Goal: Task Accomplishment & Management: Complete application form

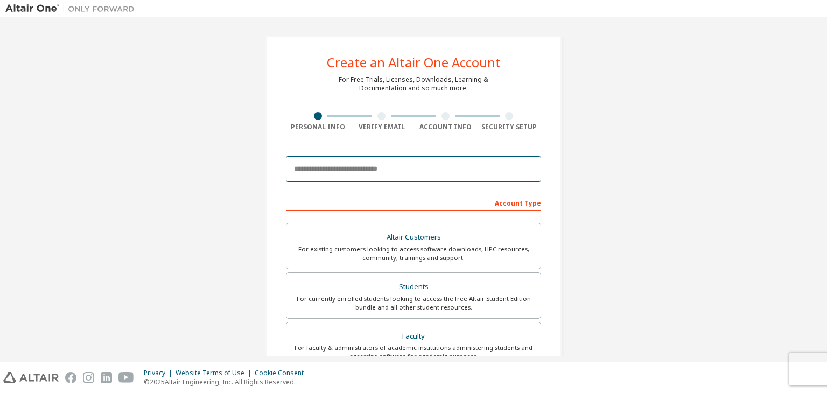
click at [358, 167] on input "email" at bounding box center [413, 169] width 255 height 26
paste input "**********"
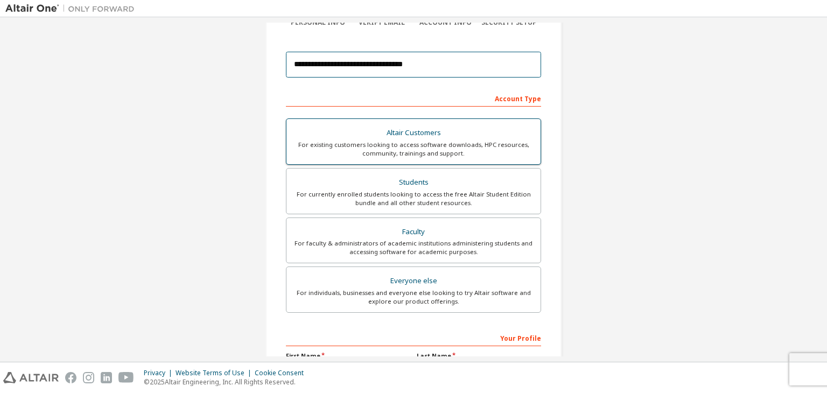
scroll to position [142, 0]
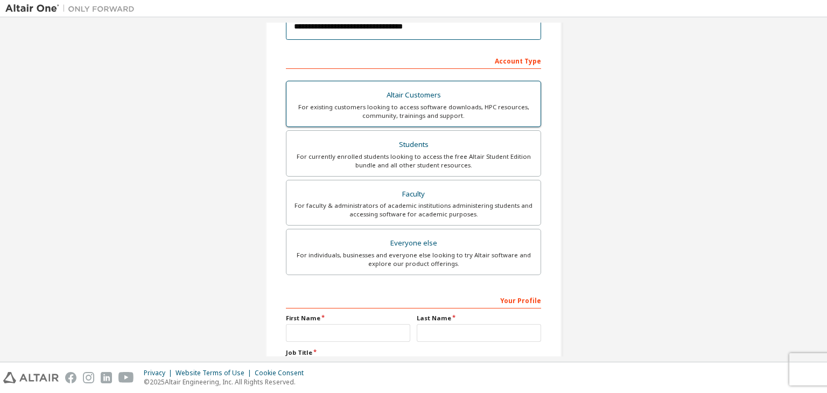
type input "**********"
click at [403, 140] on div "Students" at bounding box center [413, 144] width 241 height 15
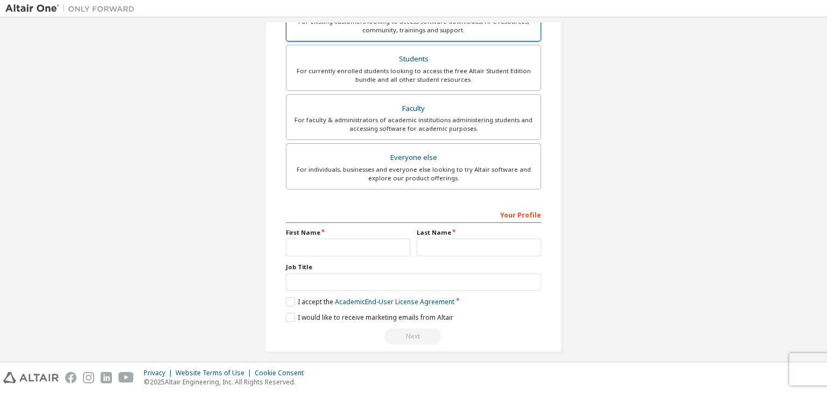
scroll to position [234, 0]
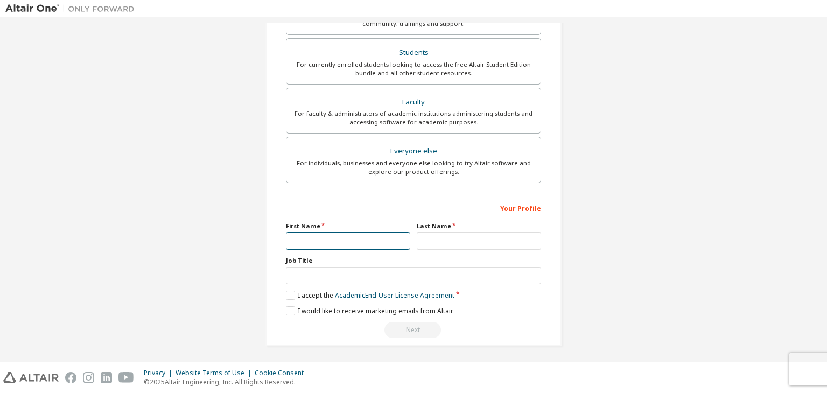
click at [378, 232] on input "text" at bounding box center [348, 241] width 124 height 18
type input "******"
click at [426, 241] on input "text" at bounding box center [479, 241] width 124 height 18
type input "********"
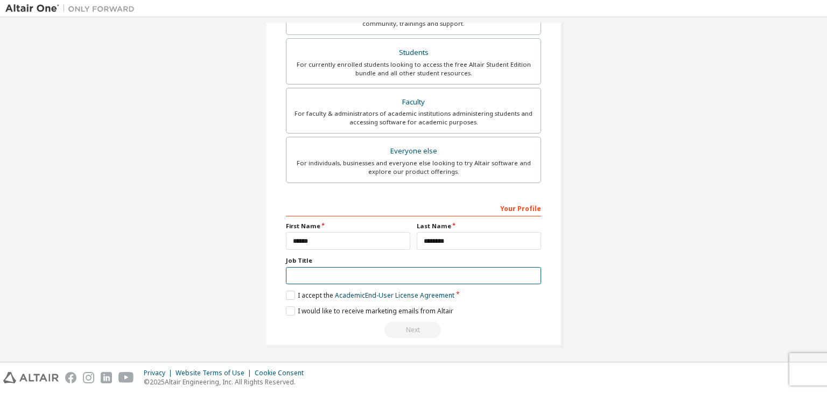
click at [391, 273] on input "text" at bounding box center [413, 276] width 255 height 18
click at [292, 291] on label "I accept the Academic End-User License Agreement" at bounding box center [370, 295] width 168 height 9
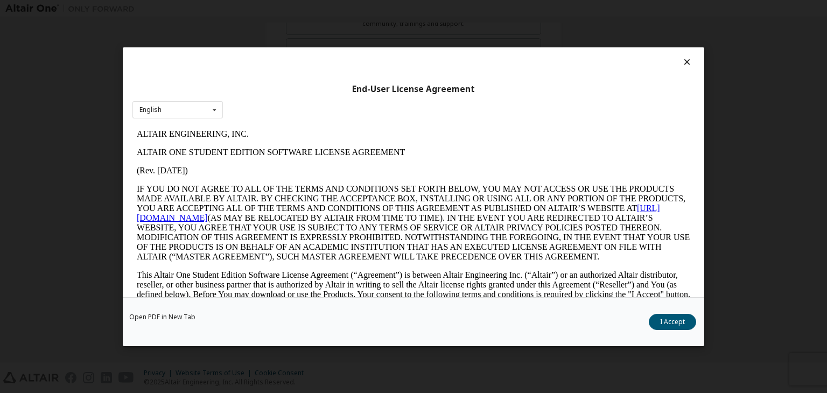
scroll to position [0, 0]
click at [683, 318] on button "I Accept" at bounding box center [672, 322] width 47 height 16
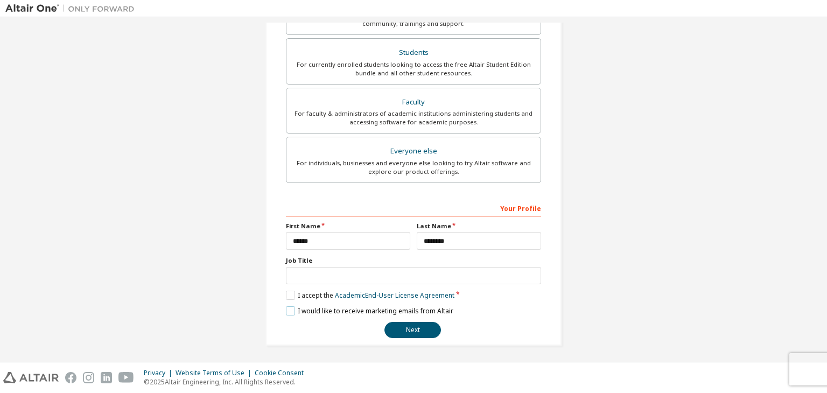
click at [289, 311] on label "I would like to receive marketing emails from Altair" at bounding box center [369, 310] width 167 height 9
click at [312, 271] on input "text" at bounding box center [413, 276] width 255 height 18
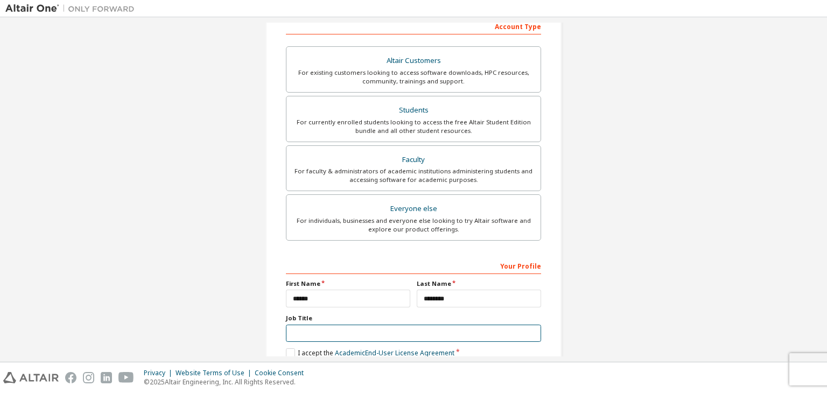
scroll to position [234, 0]
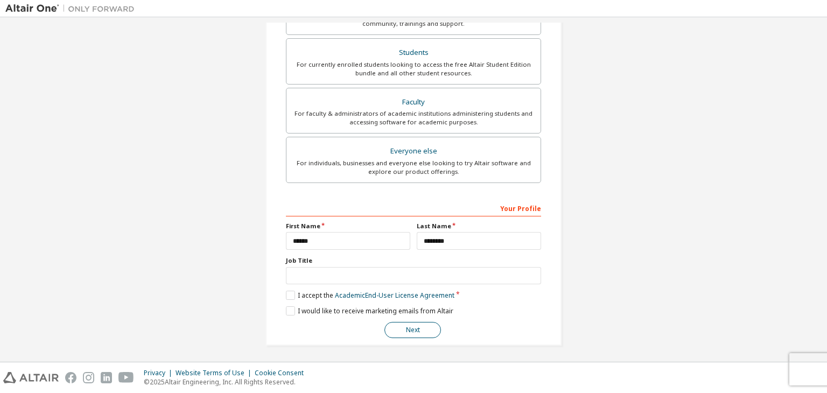
click at [414, 324] on button "Next" at bounding box center [412, 330] width 57 height 16
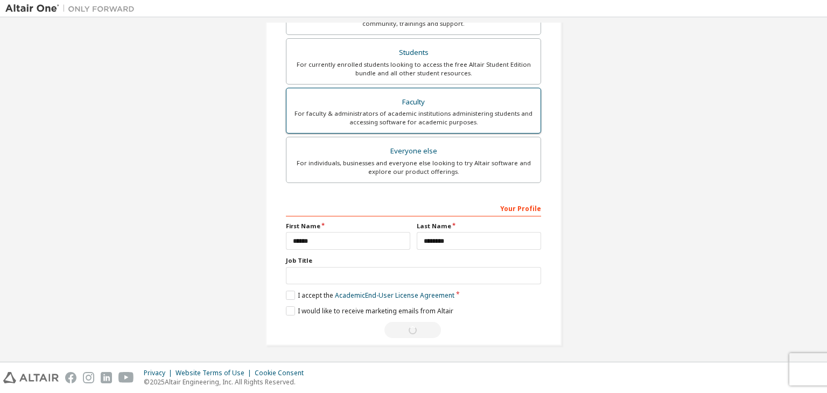
scroll to position [0, 0]
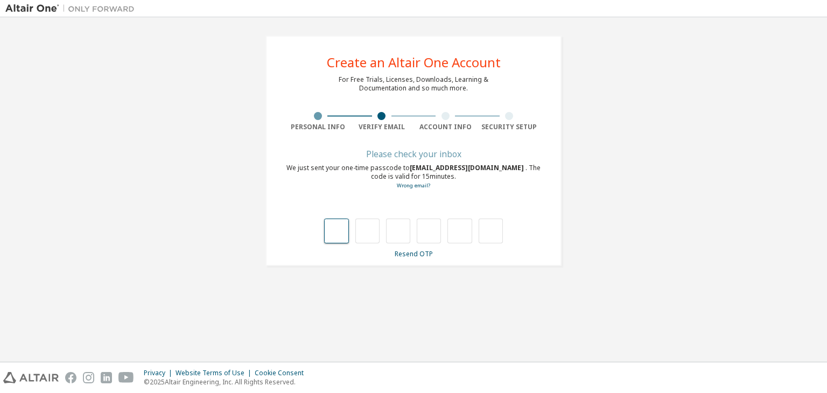
type input "*"
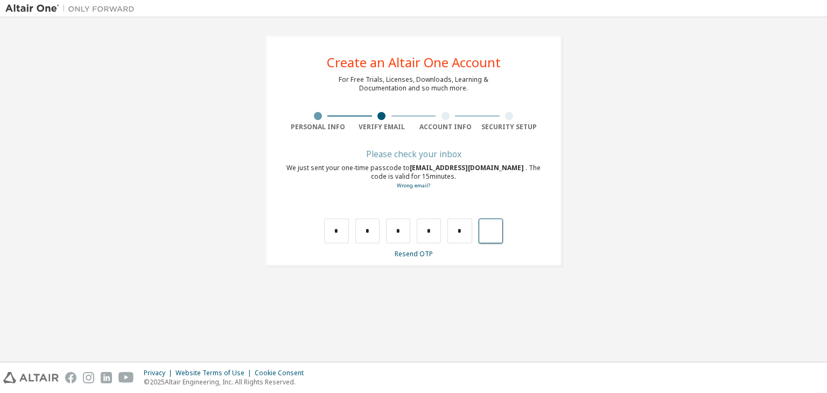
type input "*"
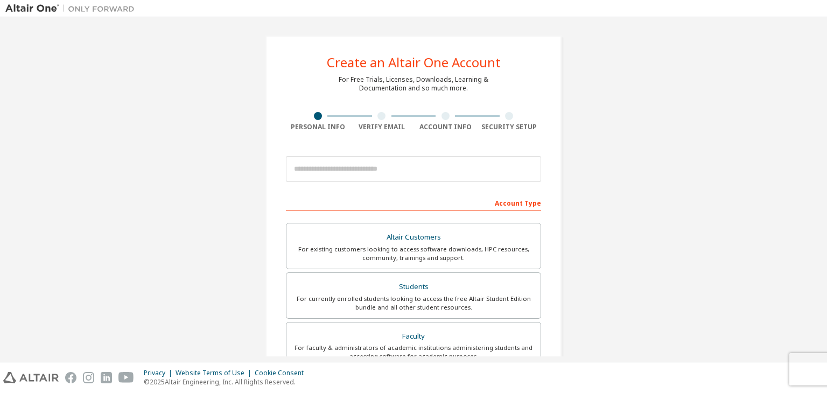
scroll to position [234, 0]
